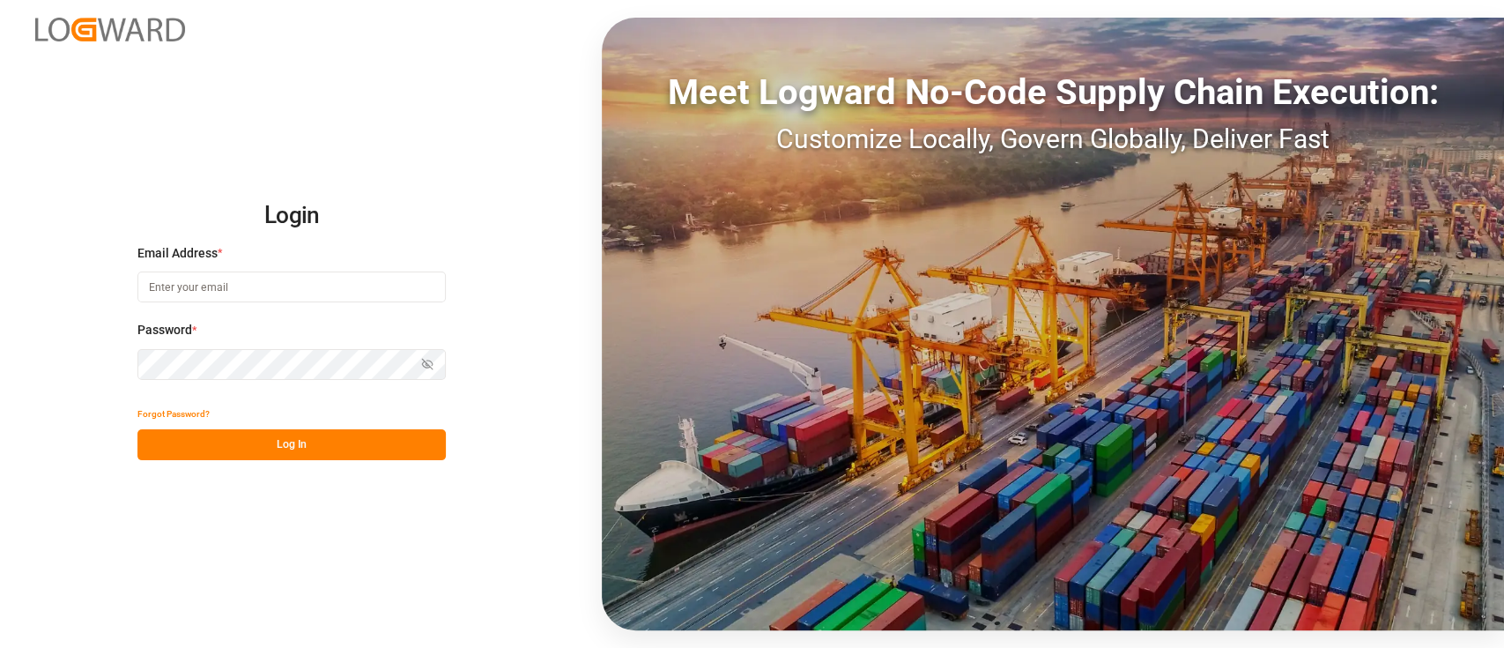
type input "[PERSON_NAME][EMAIL_ADDRESS][PERSON_NAME][DOMAIN_NAME]"
click at [284, 448] on button "Log In" at bounding box center [291, 444] width 308 height 31
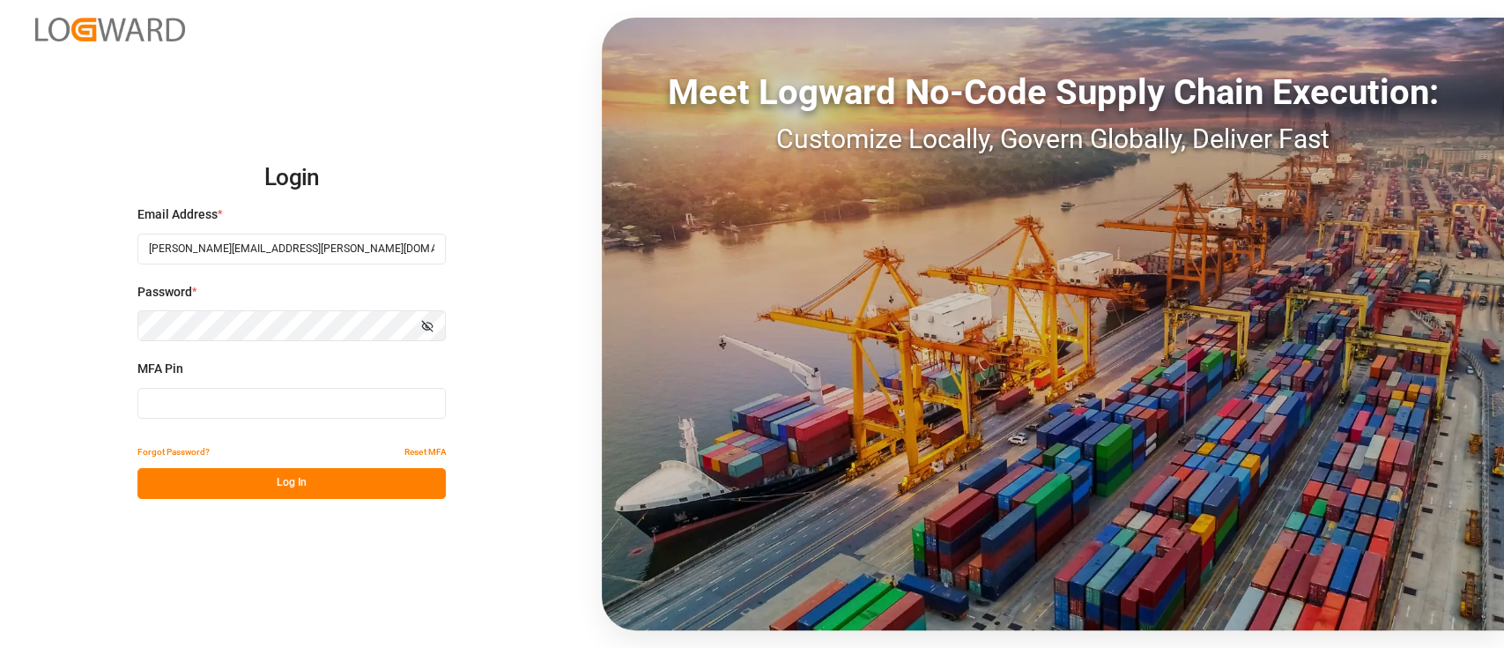
click at [236, 383] on div "MFA Pin" at bounding box center [291, 398] width 308 height 78
click at [241, 397] on input at bounding box center [291, 403] width 308 height 31
type input "169914"
click at [325, 478] on button "Log In" at bounding box center [291, 483] width 308 height 31
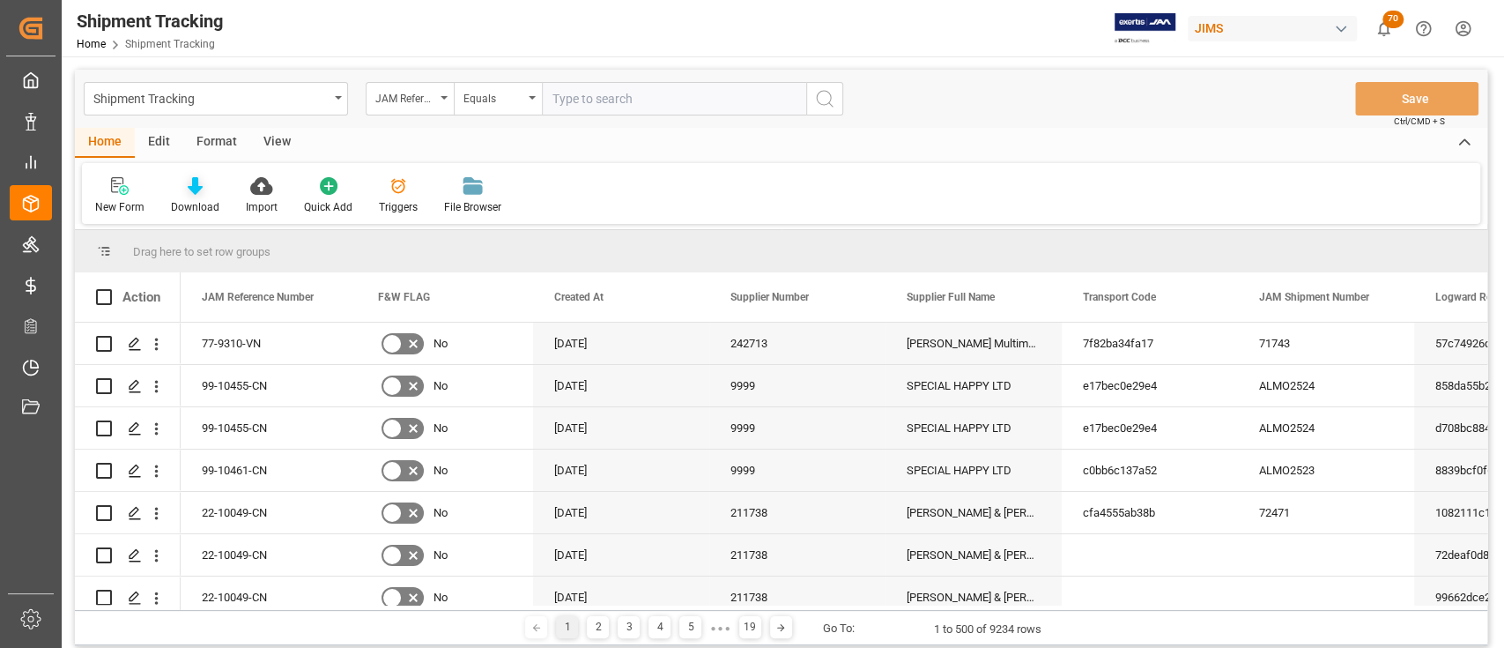
click at [197, 195] on div "Download" at bounding box center [195, 195] width 75 height 39
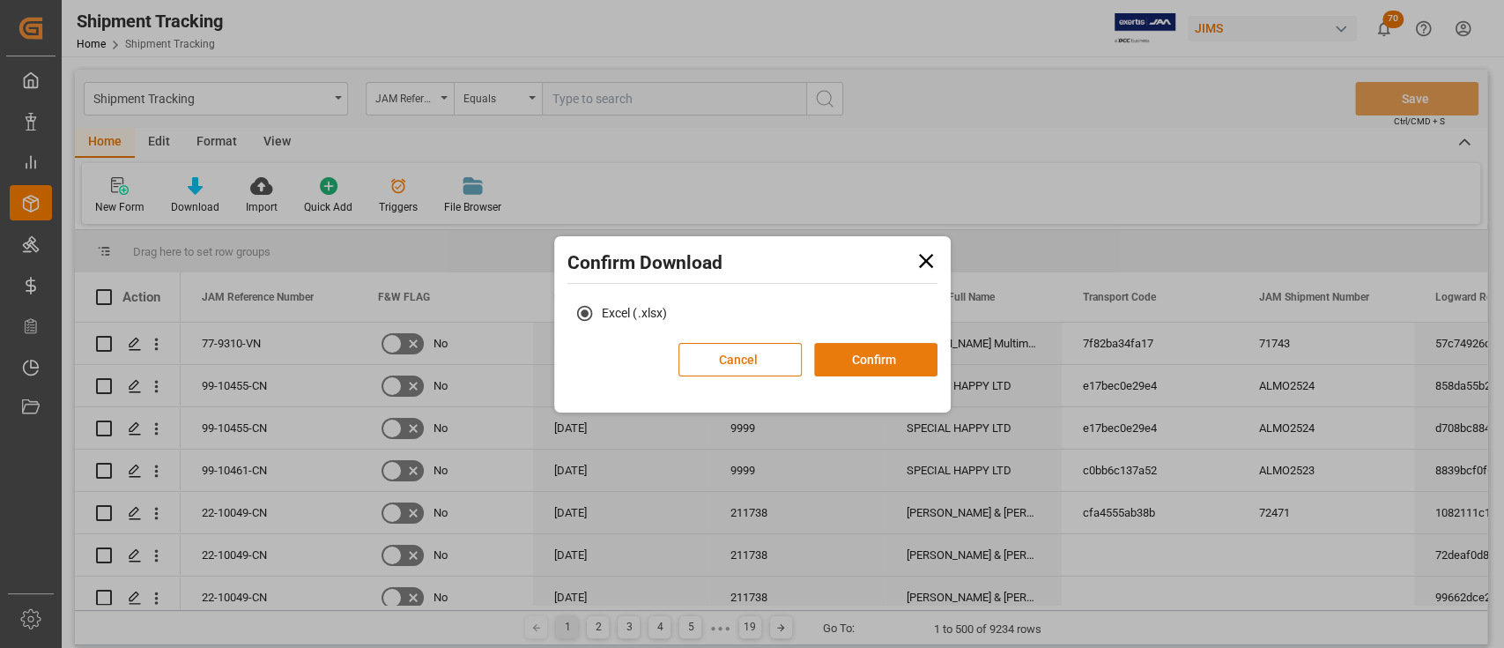
click at [876, 359] on button "Confirm" at bounding box center [875, 359] width 123 height 33
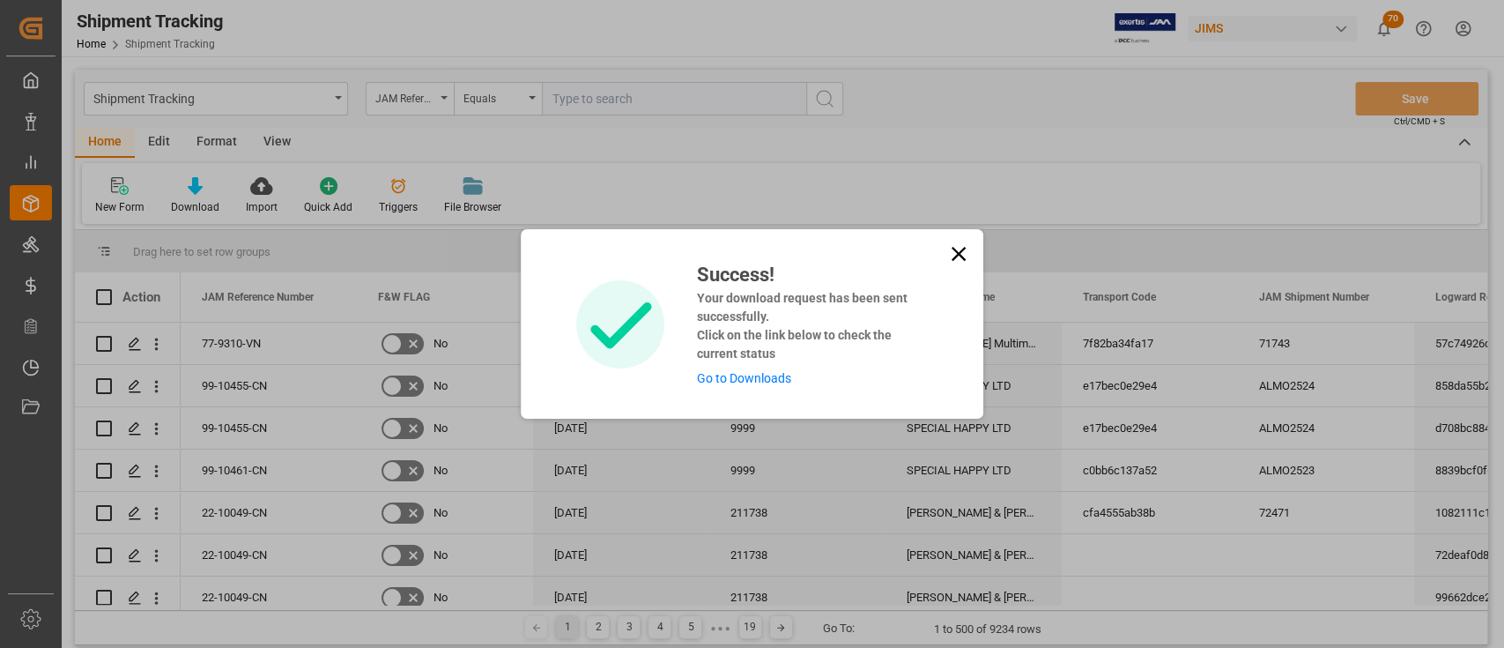
click at [725, 377] on link "Go to Downloads" at bounding box center [743, 378] width 94 height 14
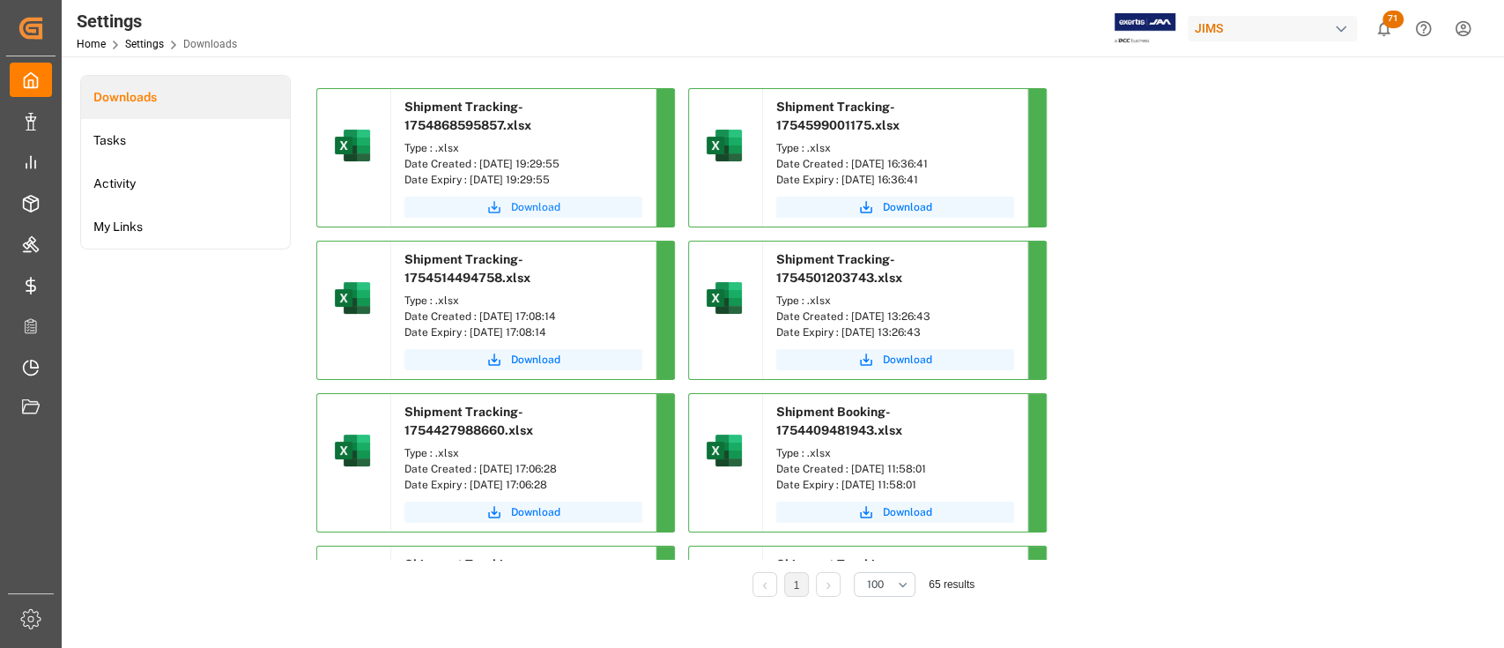
click at [517, 208] on span "Download" at bounding box center [535, 207] width 49 height 16
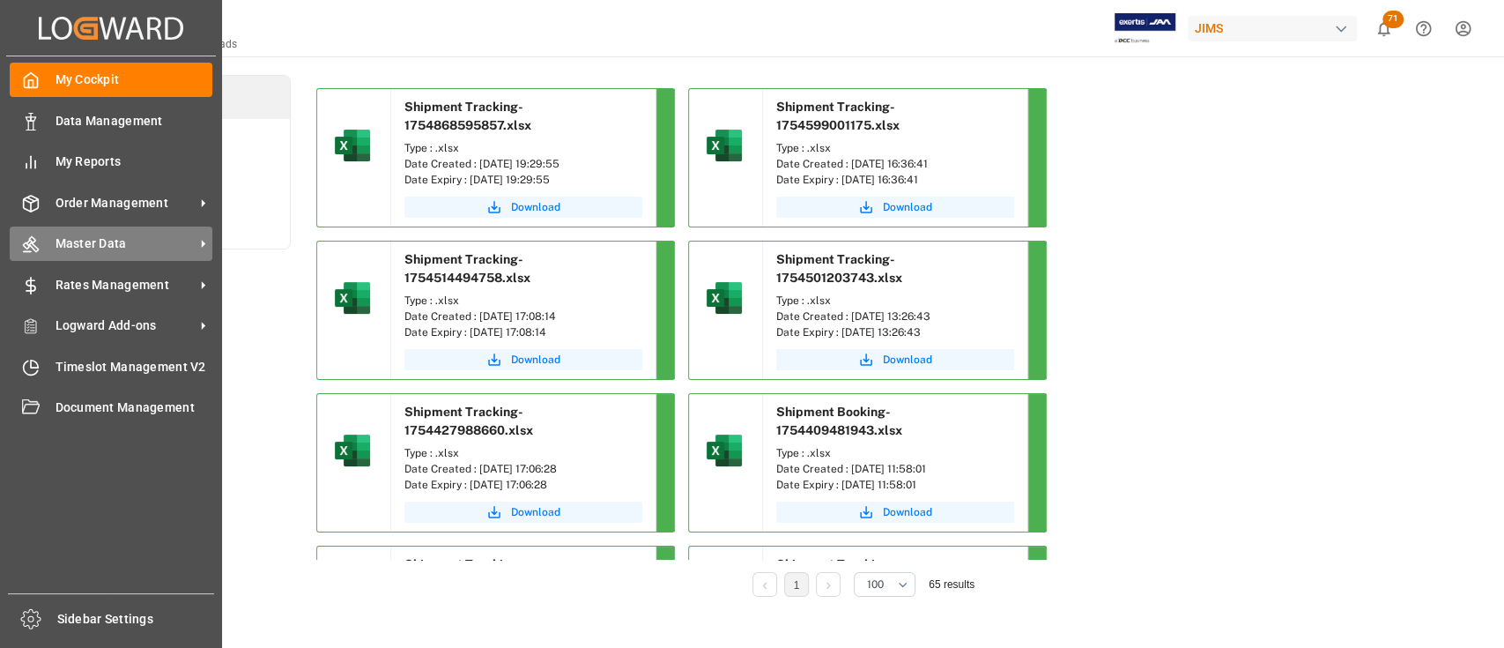
click at [93, 241] on span "Master Data" at bounding box center [125, 243] width 139 height 19
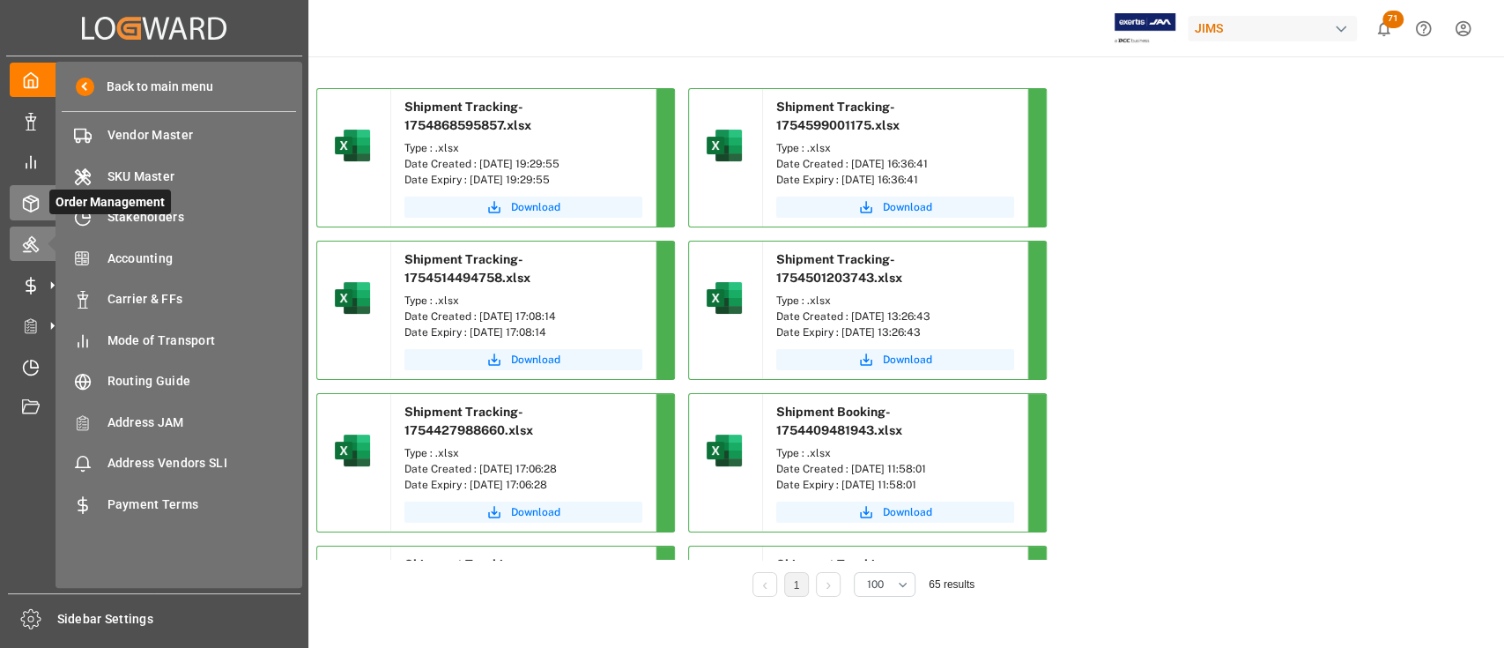
click at [39, 206] on icon at bounding box center [31, 204] width 18 height 18
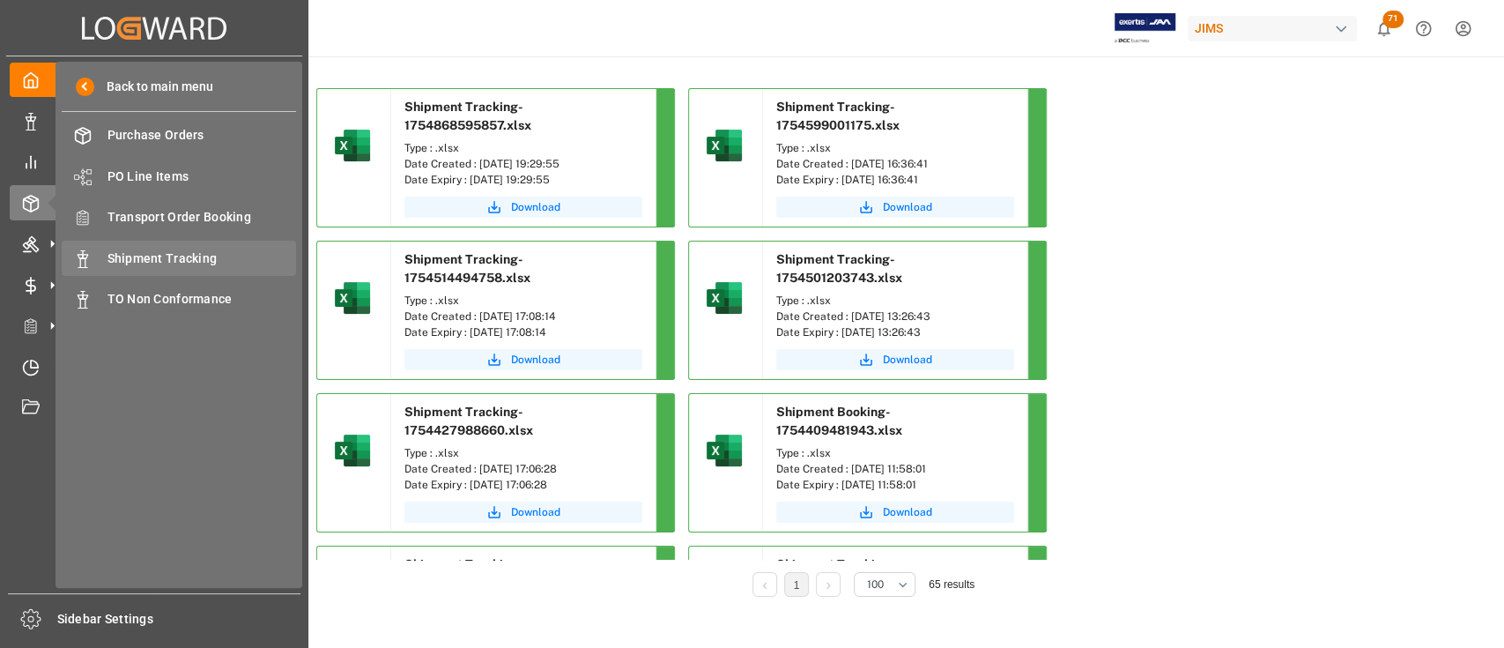
click at [169, 258] on span "Shipment Tracking" at bounding box center [201, 258] width 189 height 19
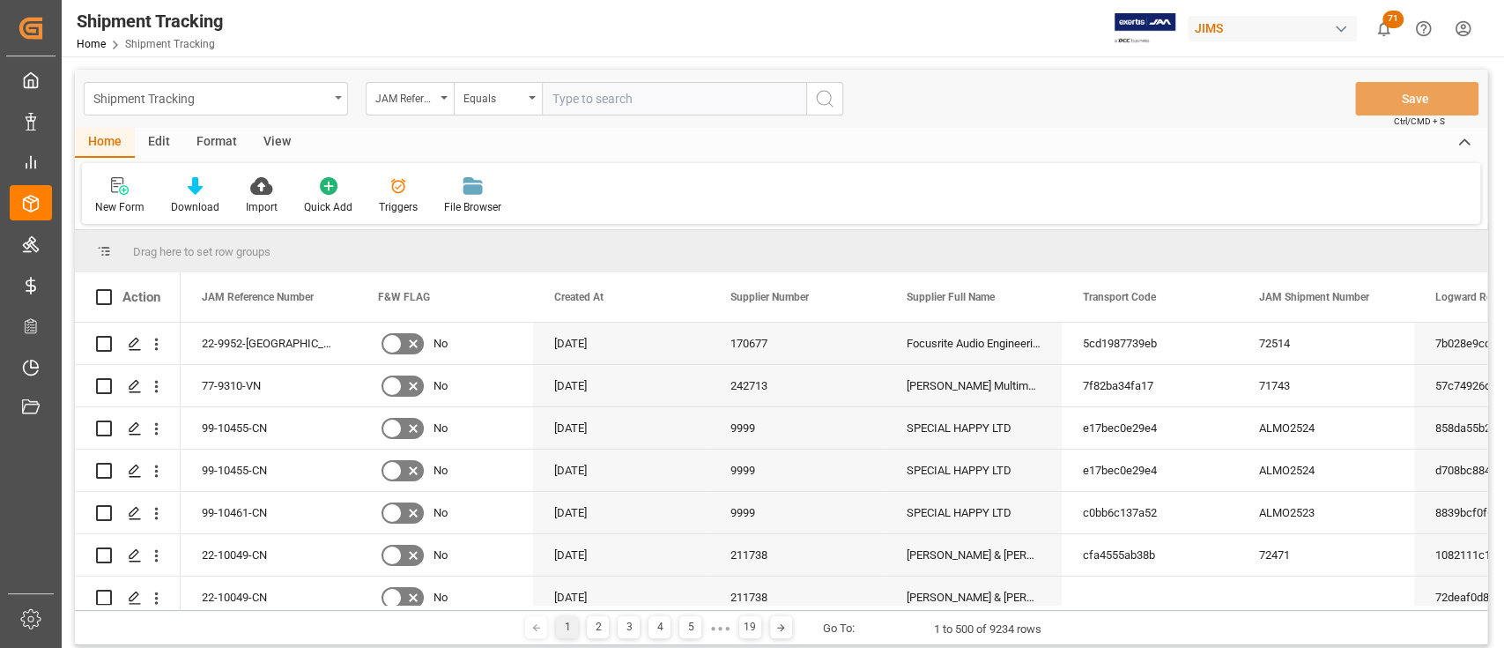
click at [267, 107] on div "Shipment Tracking" at bounding box center [210, 97] width 235 height 22
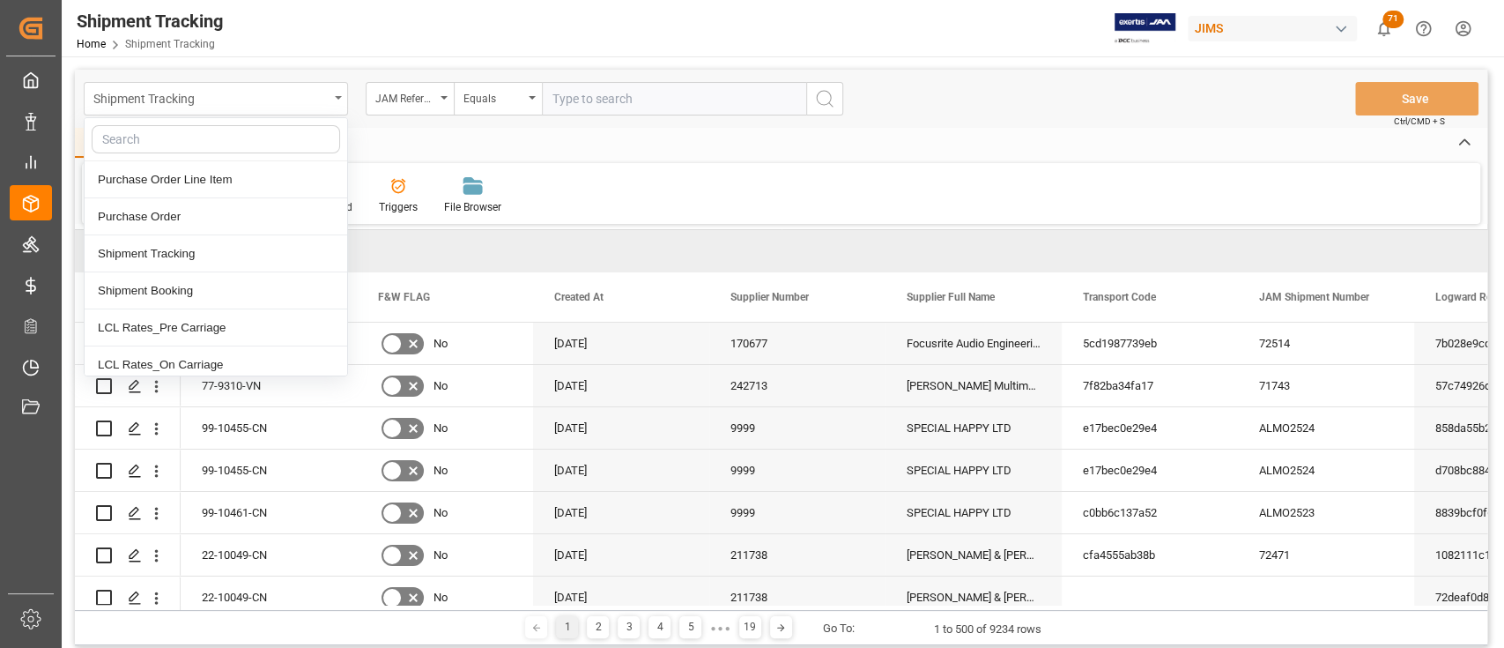
click at [329, 105] on div "Shipment Tracking" at bounding box center [216, 98] width 264 height 33
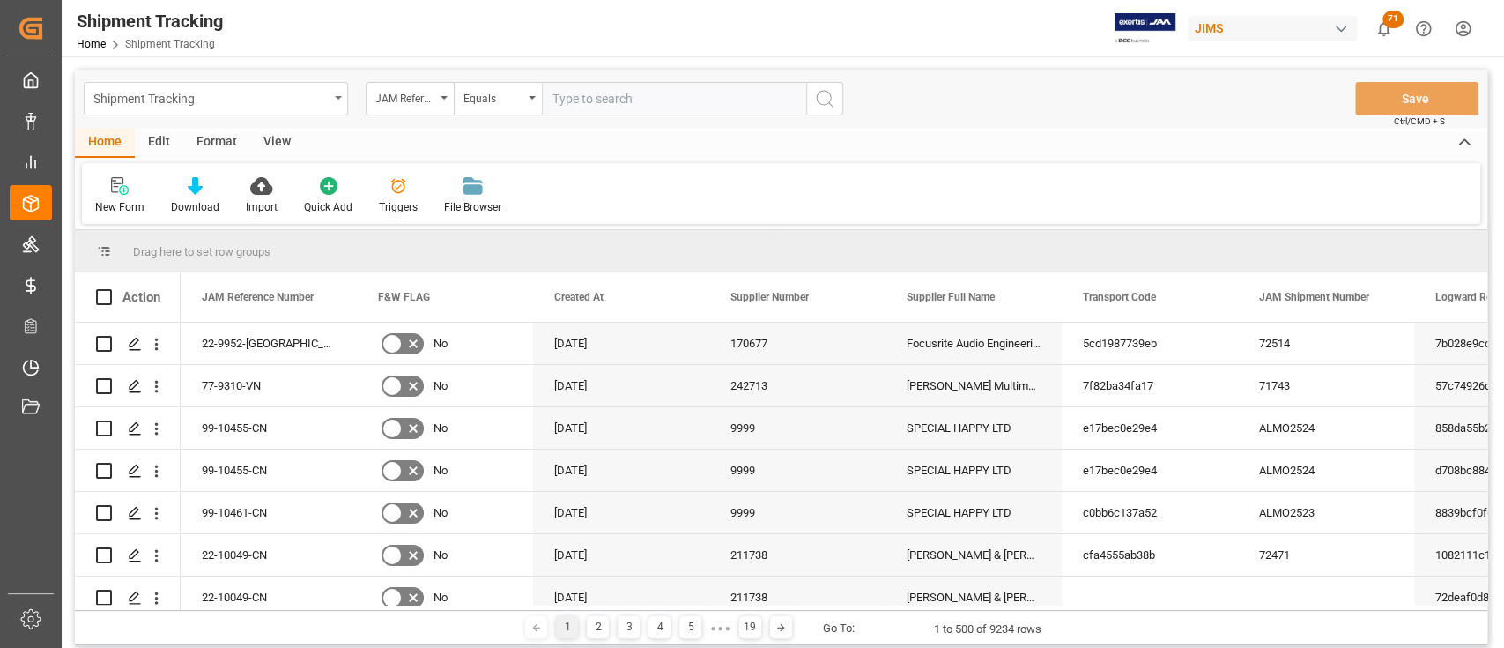
click at [324, 103] on div "Shipment Tracking" at bounding box center [210, 97] width 235 height 22
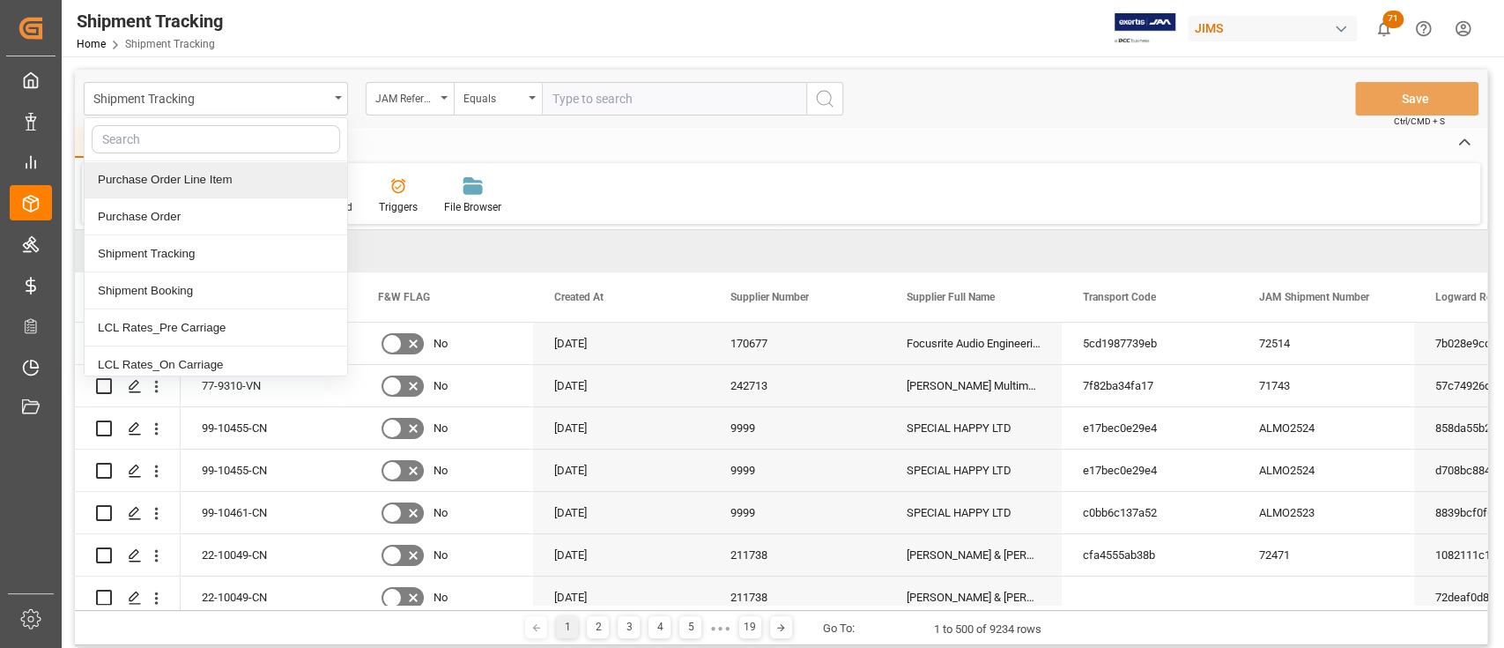
click at [216, 177] on div "Purchase Order Line Item" at bounding box center [216, 179] width 263 height 37
